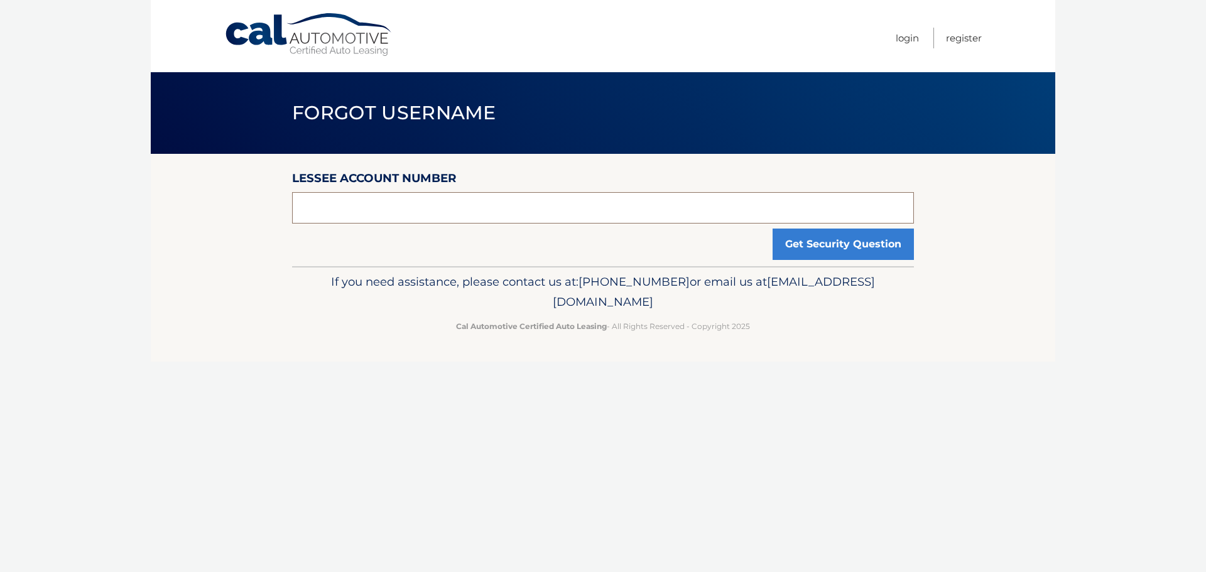
click at [531, 217] on input "text" at bounding box center [603, 207] width 622 height 31
type input "F107034167"
click at [871, 240] on button "Get Security Question" at bounding box center [843, 244] width 141 height 31
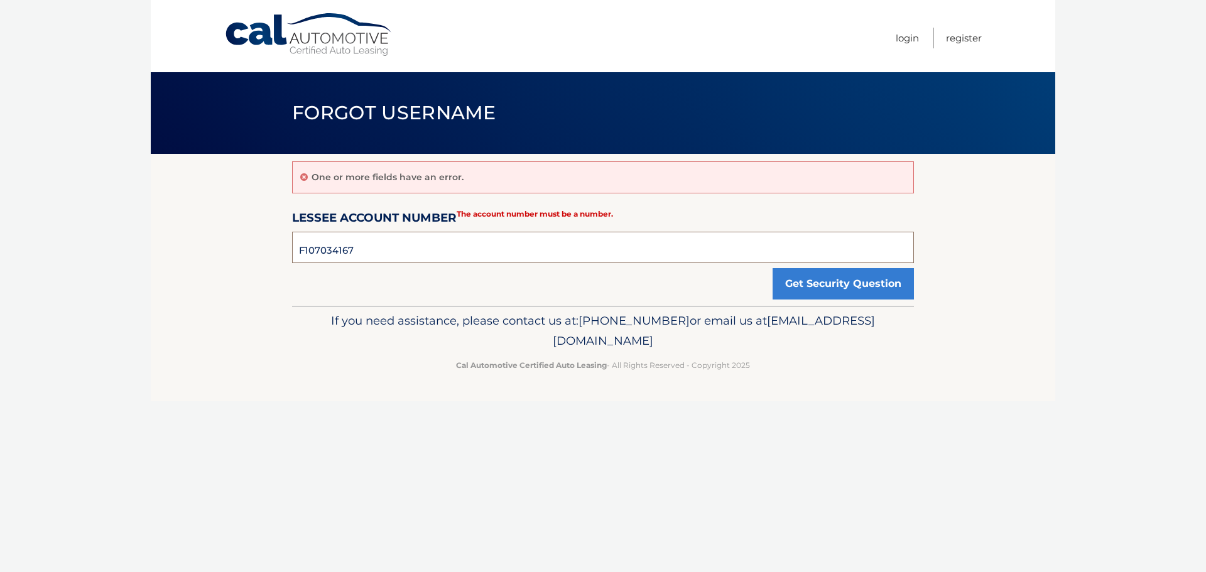
click at [410, 253] on input "F107034167" at bounding box center [603, 247] width 622 height 31
click at [304, 249] on input "4455719284" at bounding box center [603, 247] width 622 height 31
type input "44455719284"
click at [915, 278] on section "One or more fields have an error. Lessee Account Number 44455719284 The account…" at bounding box center [603, 230] width 905 height 152
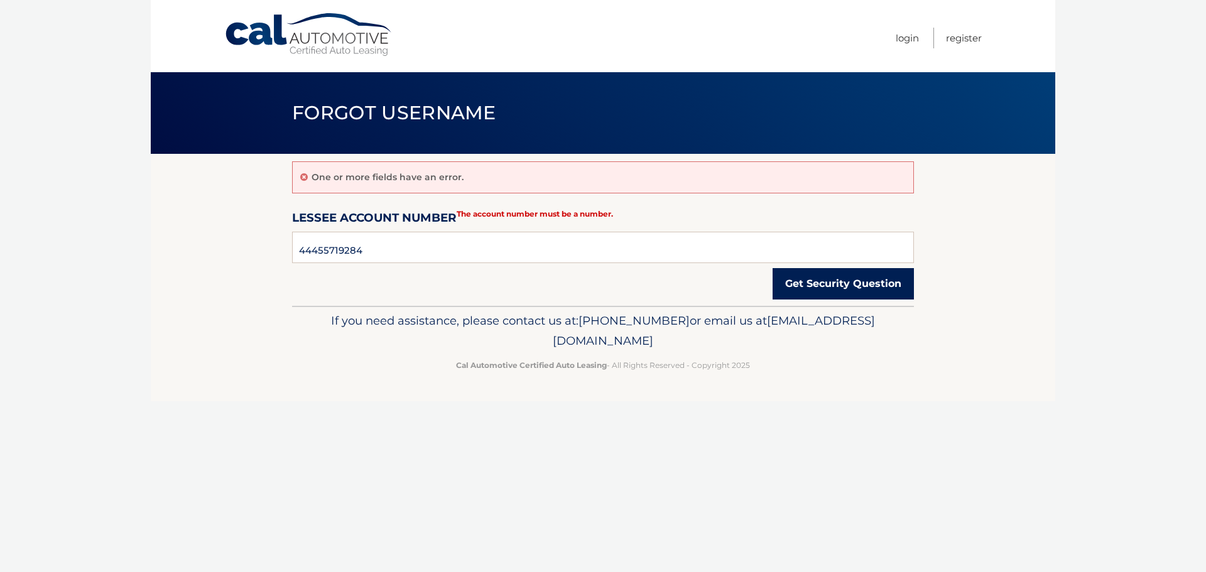
click at [880, 286] on button "Get Security Question" at bounding box center [843, 283] width 141 height 31
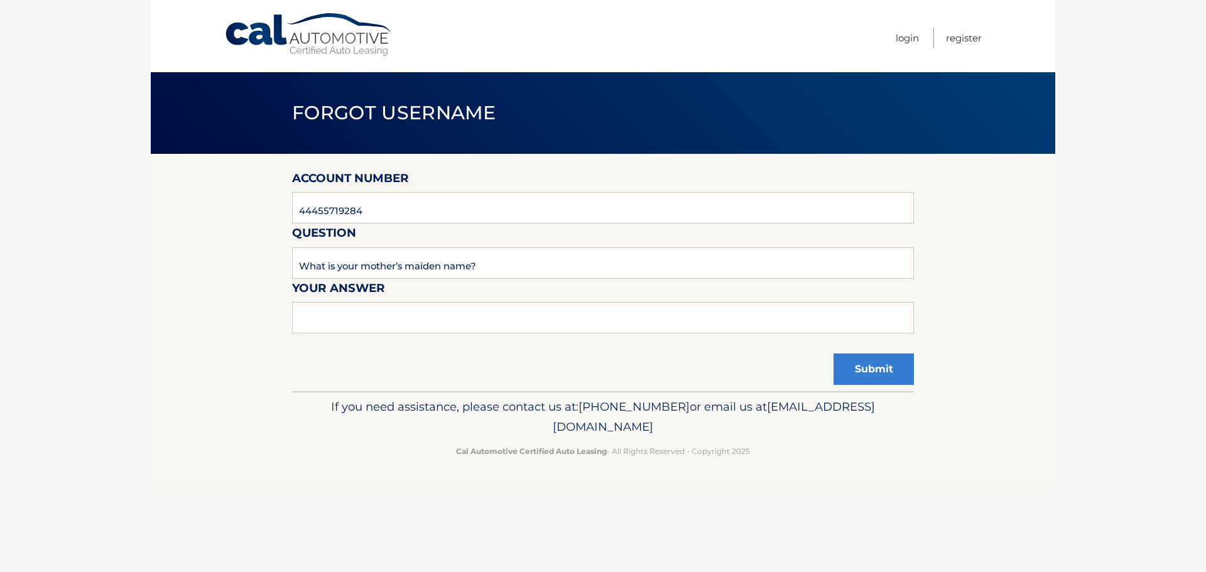
click at [427, 339] on form "Account Number 44455719284 Question What is your mother’s maiden name? Your Ans…" at bounding box center [603, 259] width 622 height 180
click at [364, 318] on input "text" at bounding box center [603, 317] width 622 height 31
type input "Weiss"
click at [868, 380] on button "Submit" at bounding box center [874, 369] width 80 height 31
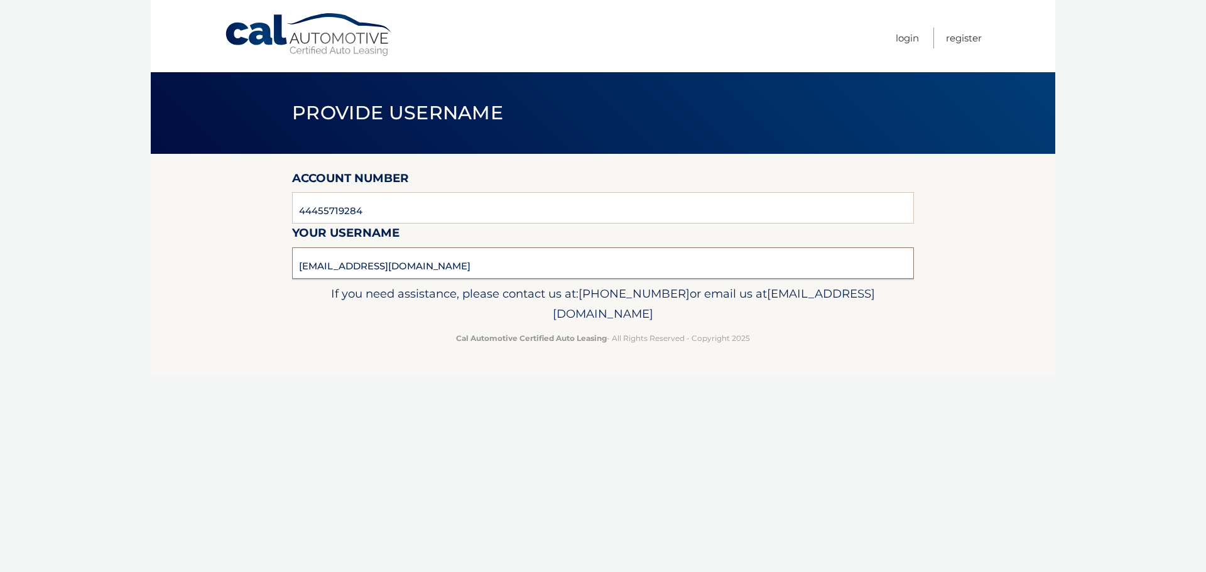
click at [479, 262] on input "jaclyneisdorfer@gmail.com" at bounding box center [603, 263] width 622 height 31
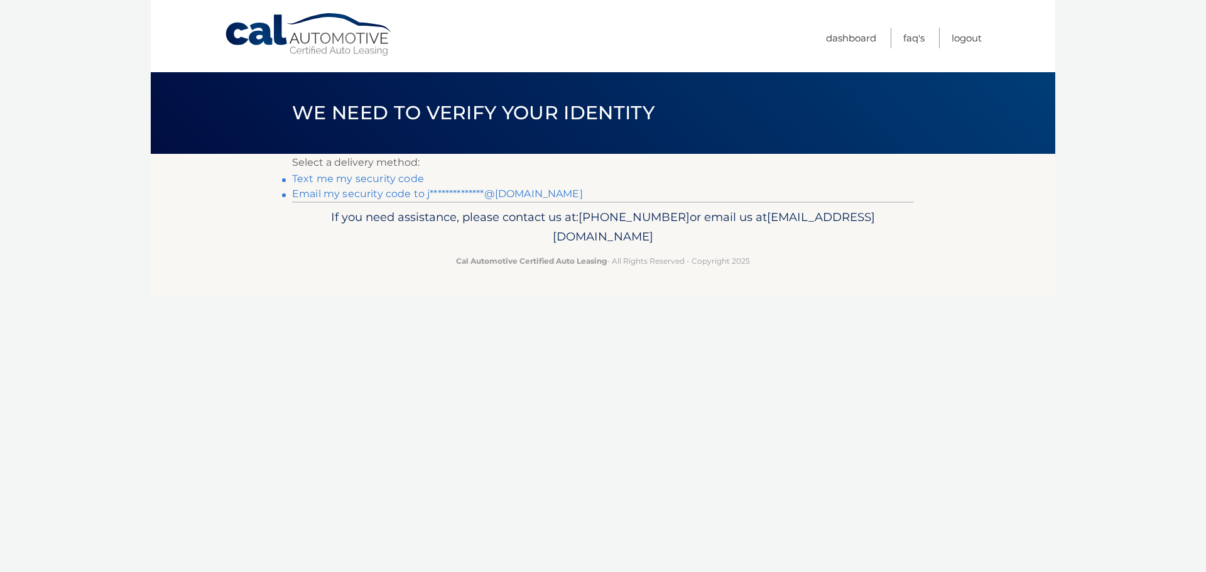
click at [402, 175] on link "Text me my security code" at bounding box center [358, 179] width 132 height 12
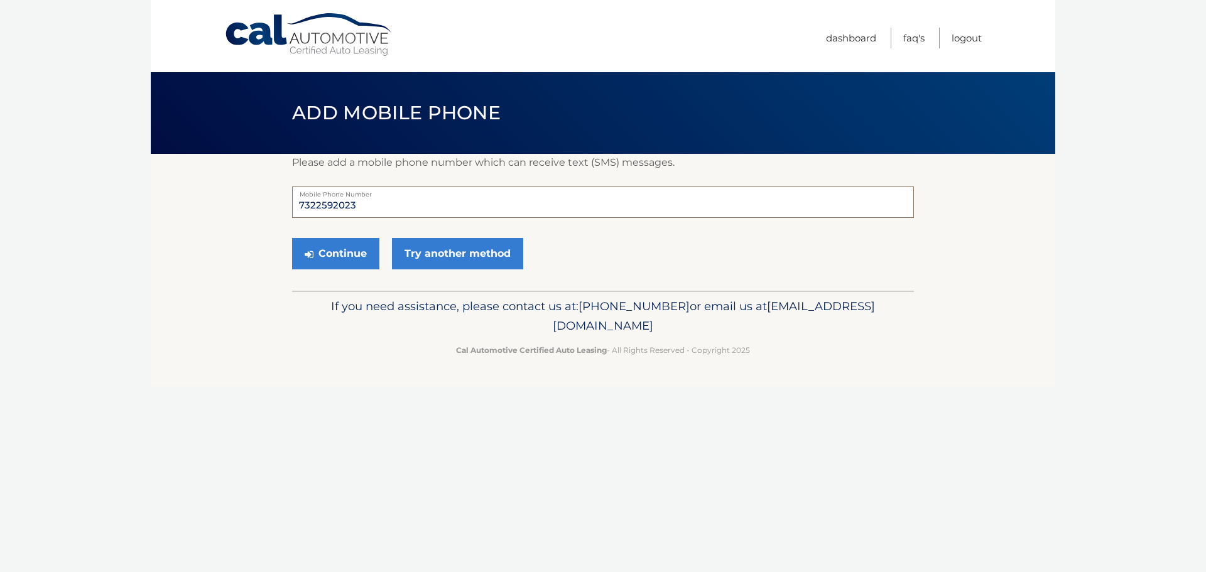
click at [435, 209] on input "7322592023" at bounding box center [603, 202] width 622 height 31
click at [484, 255] on link "Try another method" at bounding box center [457, 253] width 131 height 31
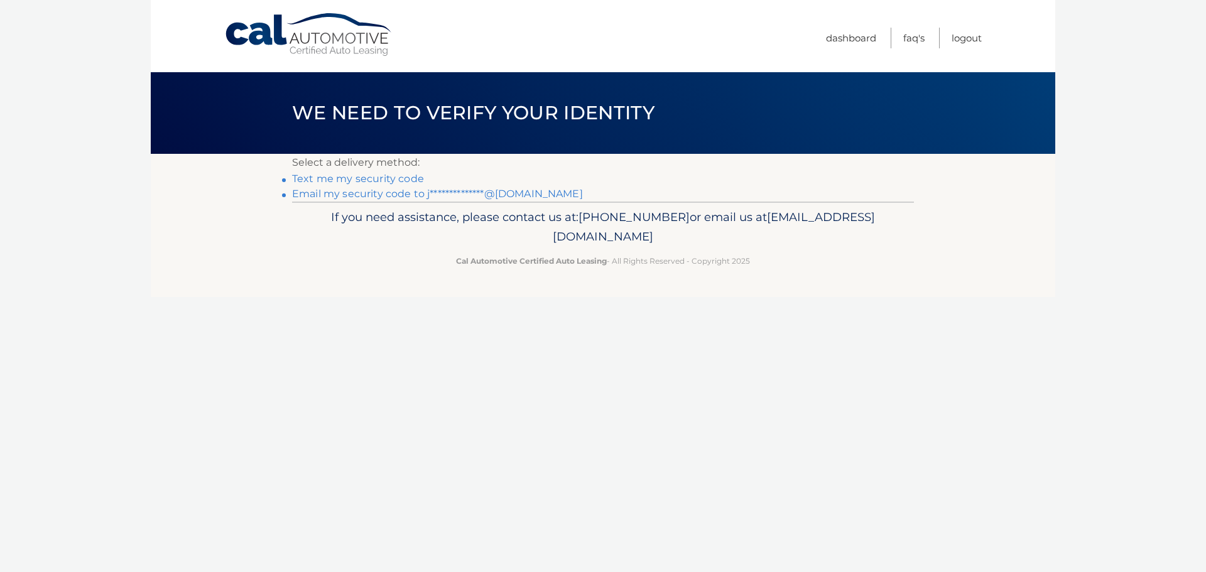
click at [384, 180] on link "Text me my security code" at bounding box center [358, 179] width 132 height 12
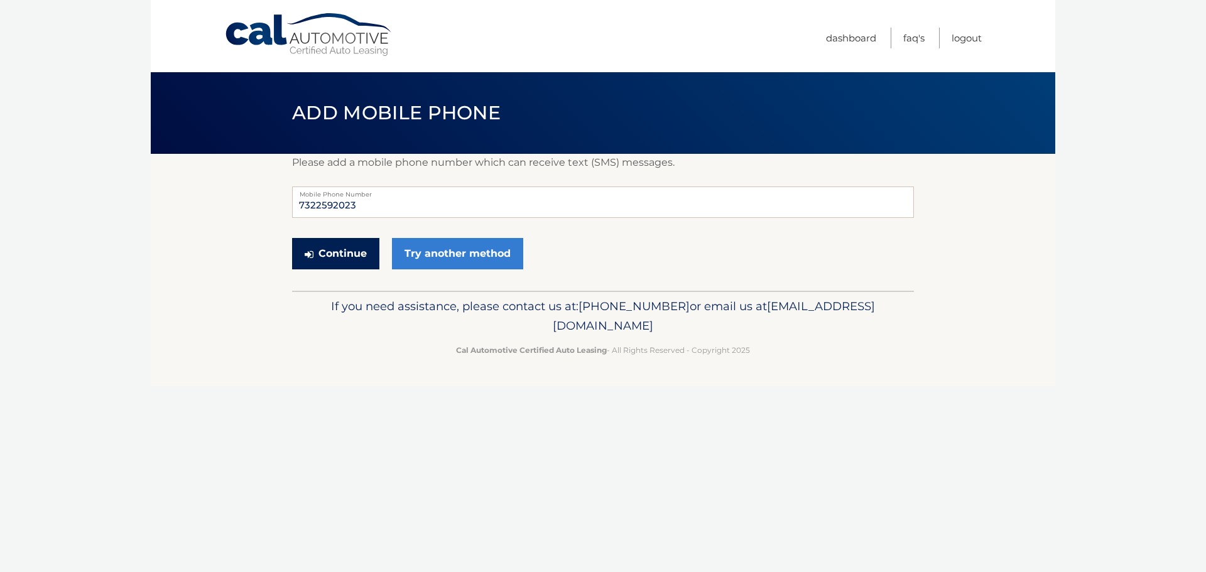
click at [322, 251] on button "Continue" at bounding box center [335, 253] width 87 height 31
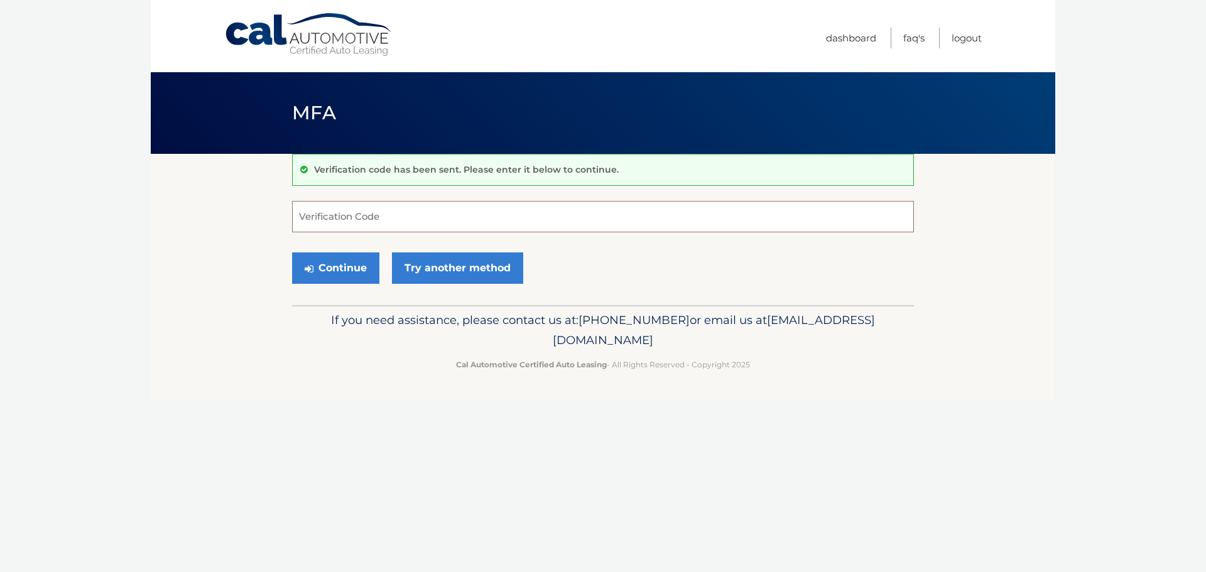
click at [361, 217] on input "Verification Code" at bounding box center [603, 216] width 622 height 31
type input "409082"
click at [342, 273] on button "Continue" at bounding box center [335, 268] width 87 height 31
